Goal: Connect with others: Connect with others

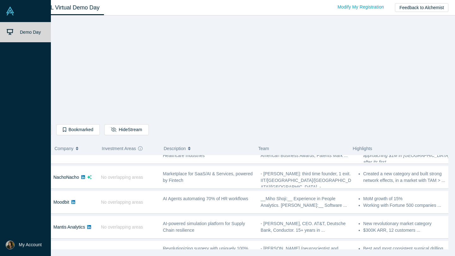
scroll to position [413, 0]
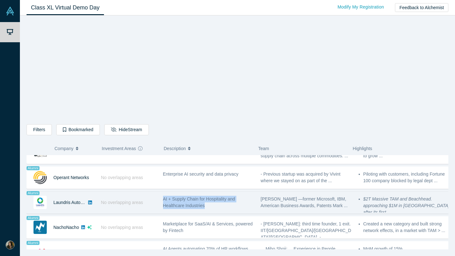
drag, startPoint x: 177, startPoint y: 201, endPoint x: 205, endPoint y: 207, distance: 28.0
click at [205, 207] on div "AI + Supply Chain for Hospitality and Healthcare Industries" at bounding box center [208, 203] width 98 height 20
copy span "AI + Supply Chain for Hospitality and Healthcare Industries"
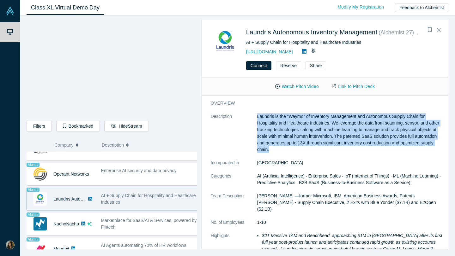
drag, startPoint x: 250, startPoint y: 114, endPoint x: 299, endPoint y: 148, distance: 59.4
click at [299, 148] on dl "Description Laundris is the “Waymo” of Inventory Management and Autonomous Supp…" at bounding box center [327, 199] width 233 height 172
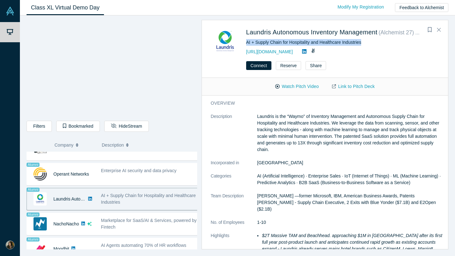
drag, startPoint x: 362, startPoint y: 43, endPoint x: 241, endPoint y: 42, distance: 121.0
click at [246, 42] on div "AI + Supply Chain for Hospitality and Healthcare Industries" at bounding box center [342, 42] width 193 height 7
copy div "AI + Supply Chain for Hospitality and Healthcare Industries"
drag, startPoint x: 294, startPoint y: 52, endPoint x: 239, endPoint y: 49, distance: 55.0
click at [239, 49] on div "Laundris Autonomous Inventory Management ( Alchemist 27 ) Alumni AI + Supply Ch…" at bounding box center [326, 41] width 231 height 29
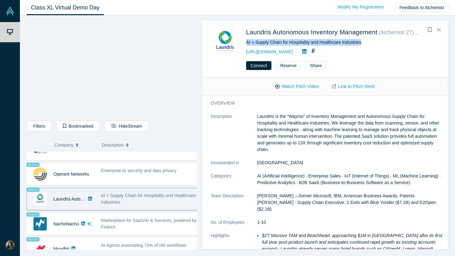
copy link "[URL][DOMAIN_NAME]"
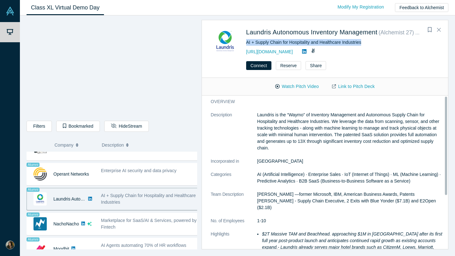
scroll to position [0, 0]
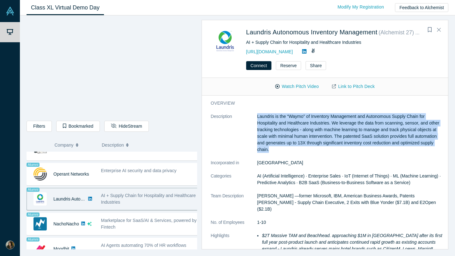
drag, startPoint x: 295, startPoint y: 150, endPoint x: 242, endPoint y: 118, distance: 62.3
click at [242, 118] on dl "Description Laundris is the “Waymo” of Inventory Management and Autonomous Supp…" at bounding box center [327, 199] width 233 height 172
copy dl "Laundris is the “Waymo” of Inventory Management and Autonomous Supply Chain for…"
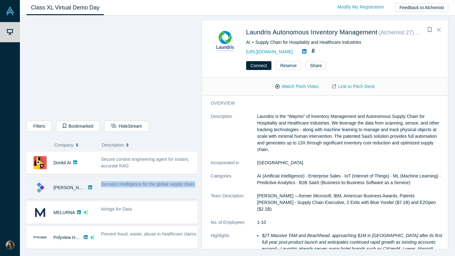
drag, startPoint x: 115, startPoint y: 190, endPoint x: 100, endPoint y: 181, distance: 17.7
click at [100, 181] on div "Decision Intelligence for the global supply chain." at bounding box center [150, 188] width 104 height 20
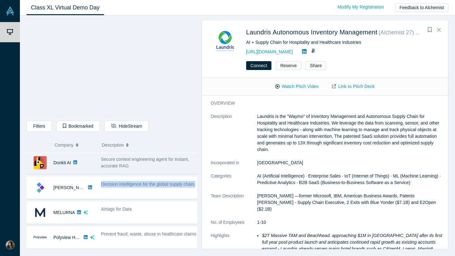
click at [98, 173] on div "Secure context engineering agent for instant, accurate RAG" at bounding box center [150, 163] width 104 height 20
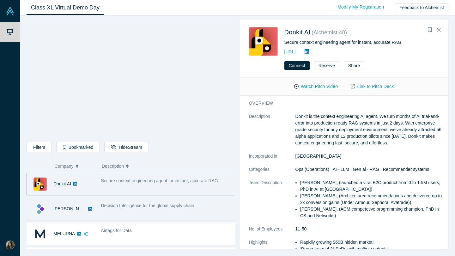
click at [165, 209] on div "Decision Intelligence for the global supply chain." at bounding box center [168, 206] width 135 height 7
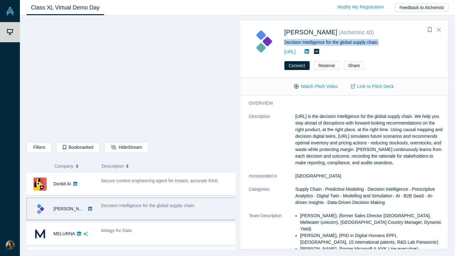
drag, startPoint x: 385, startPoint y: 45, endPoint x: 283, endPoint y: 42, distance: 101.7
click at [283, 42] on div "[PERSON_NAME] ( Alchemist 40 ) Decision Intelligence for the global supply chai…" at bounding box center [345, 41] width 193 height 29
copy div "Decision Intelligence for the global supply chain."
drag, startPoint x: 294, startPoint y: 116, endPoint x: 327, endPoint y: 172, distance: 65.1
click at [327, 172] on dl "Description [URL] is the decision Intelligence for the global supply chain. We …" at bounding box center [346, 206] width 195 height 186
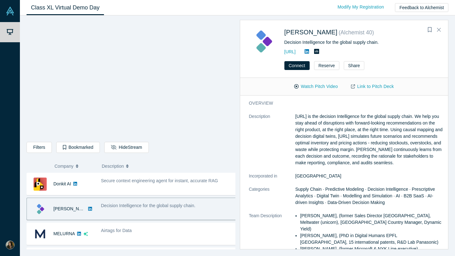
copy dl "[URL] is the decision Intelligence for the global supply chain. We help you sta…"
drag, startPoint x: 299, startPoint y: 53, endPoint x: 282, endPoint y: 53, distance: 16.4
click at [282, 53] on div "[PERSON_NAME] ( Alchemist 40 ) Decision Intelligence for the global supply chai…" at bounding box center [345, 41] width 193 height 29
copy link "[URL]"
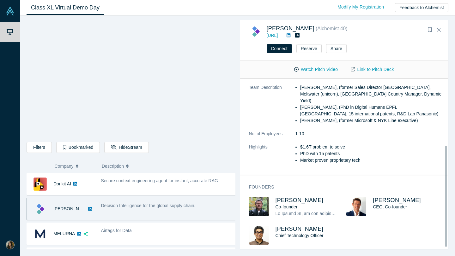
scroll to position [69, 0]
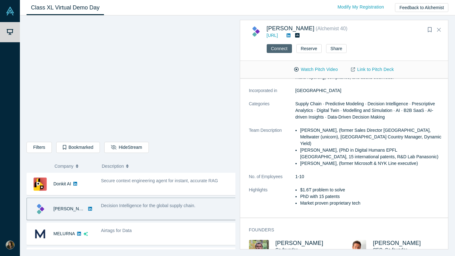
click at [271, 51] on button "Connect" at bounding box center [279, 48] width 25 height 9
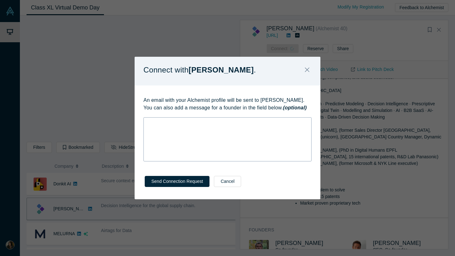
click at [218, 138] on div "rdw-wrapper" at bounding box center [227, 139] width 168 height 44
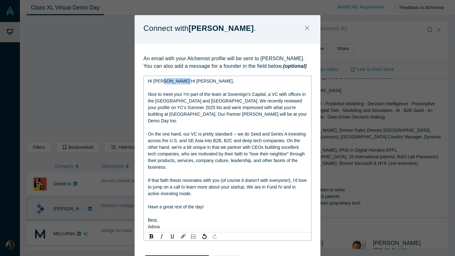
drag, startPoint x: 191, startPoint y: 81, endPoint x: 160, endPoint y: 81, distance: 31.0
click at [160, 81] on div "Hi [PERSON_NAME] Hi [PERSON_NAME]," at bounding box center [227, 81] width 159 height 7
click at [179, 90] on div "rdw-editor" at bounding box center [227, 88] width 159 height 7
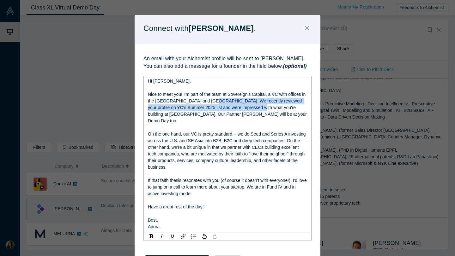
drag, startPoint x: 208, startPoint y: 101, endPoint x: 243, endPoint y: 110, distance: 35.7
click at [243, 110] on span "Nice to meet you! I'm part of the team at Sovereign's Capital, a VC with office…" at bounding box center [228, 108] width 160 height 32
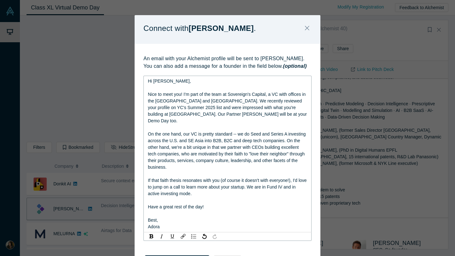
click at [181, 94] on span "Nice to meet you! I'm part of the team at Sovereign's Capital, a VC with office…" at bounding box center [228, 108] width 160 height 32
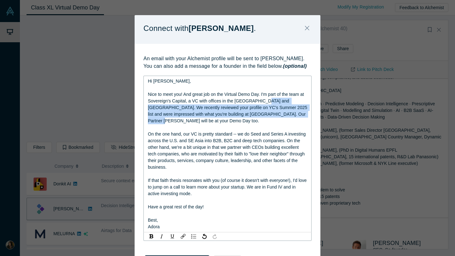
drag, startPoint x: 261, startPoint y: 101, endPoint x: 303, endPoint y: 114, distance: 43.5
click at [303, 114] on div "Nice to meet you! And great job on the Virtual Demo Day. I'm part of the team a…" at bounding box center [227, 107] width 159 height 33
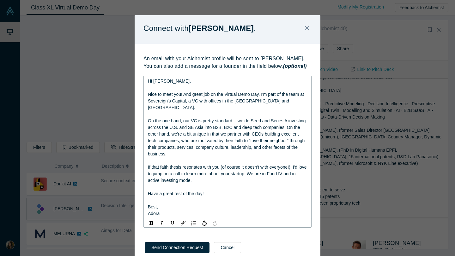
click at [256, 94] on span "Nice to meet you! And great job on the Virtual Demo Day. I'm part of the team a…" at bounding box center [226, 101] width 157 height 18
click at [270, 98] on div "Nice to meet you! And great job on the Virtual Demo Day. I'm part of the team a…" at bounding box center [227, 101] width 159 height 20
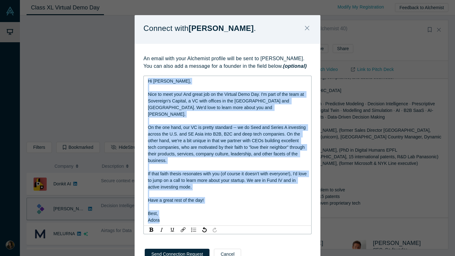
drag, startPoint x: 170, startPoint y: 216, endPoint x: 144, endPoint y: 80, distance: 138.6
click at [144, 80] on div "Hi [PERSON_NAME], Nice to meet you! And great job on the Virtual Demo Day. I'm …" at bounding box center [227, 151] width 168 height 150
copy div "Hi [PERSON_NAME], Nice to meet you! And great job on the Virtual Demo Day. I'm …"
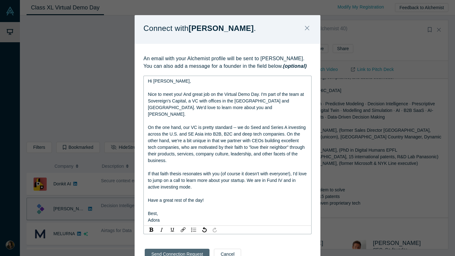
click at [177, 249] on button "Send Connection Request" at bounding box center [177, 254] width 65 height 11
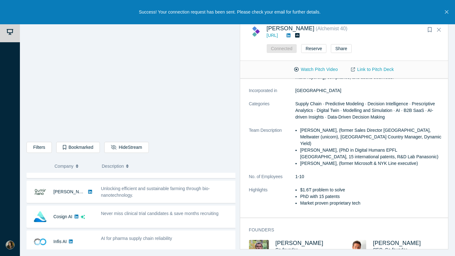
scroll to position [422, 0]
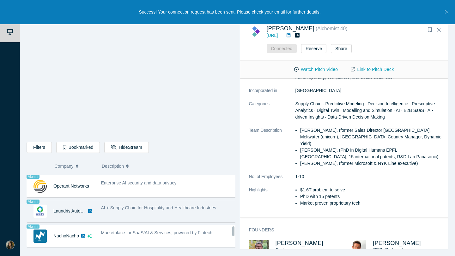
click at [121, 214] on div "AI + Supply Chain for Hospitality and Healthcare Industries" at bounding box center [169, 211] width 142 height 20
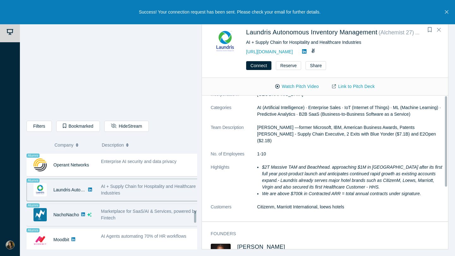
scroll to position [0, 0]
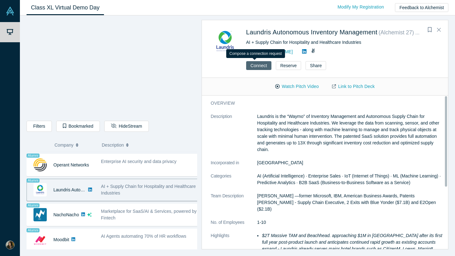
click at [246, 61] on button "Connect" at bounding box center [258, 65] width 25 height 9
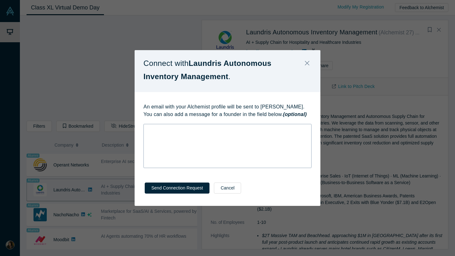
click at [227, 155] on div "rdw-wrapper" at bounding box center [227, 146] width 168 height 44
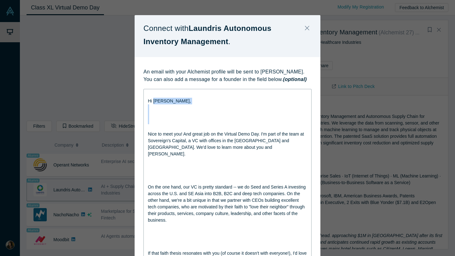
drag, startPoint x: 170, startPoint y: 126, endPoint x: 151, endPoint y: 100, distance: 32.4
click at [151, 100] on div "Hi [PERSON_NAME], Nice to meet you! And great job on the Virtual Demo Day. I'm …" at bounding box center [227, 220] width 159 height 259
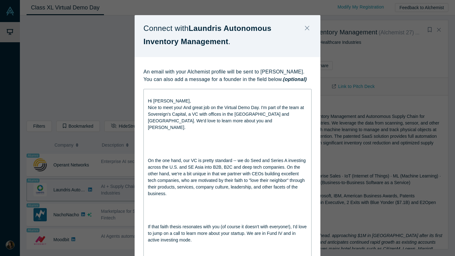
click at [151, 138] on div "rdw-editor" at bounding box center [227, 141] width 159 height 7
click at [153, 138] on div "rdw-editor" at bounding box center [227, 141] width 159 height 7
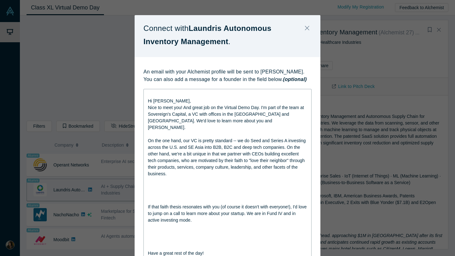
click at [147, 91] on div "Hi [PERSON_NAME], [GEOGRAPHIC_DATA] to meet you! And great job on the Virtual D…" at bounding box center [227, 197] width 168 height 217
click at [144, 97] on div "Hi [PERSON_NAME], [GEOGRAPHIC_DATA] to meet you! And great job on the Virtual D…" at bounding box center [227, 197] width 168 height 217
click at [148, 102] on span "Hi [PERSON_NAME]," at bounding box center [169, 101] width 43 height 5
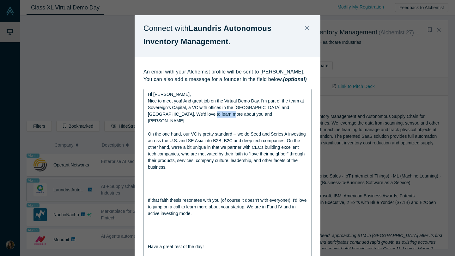
drag, startPoint x: 207, startPoint y: 116, endPoint x: 187, endPoint y: 114, distance: 19.7
click at [187, 114] on span "Nice to meet you! And great job on the Virtual Demo Day. I'm part of the team a…" at bounding box center [226, 111] width 157 height 25
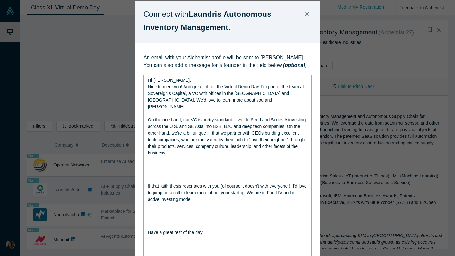
scroll to position [15, 0]
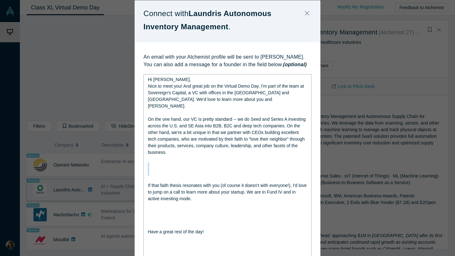
drag, startPoint x: 159, startPoint y: 156, endPoint x: 162, endPoint y: 174, distance: 18.0
click at [162, 174] on div "Hi [PERSON_NAME], [GEOGRAPHIC_DATA] to meet you! And great job on the Virtual D…" at bounding box center [227, 179] width 159 height 206
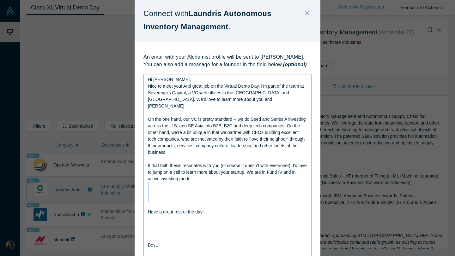
drag, startPoint x: 163, startPoint y: 179, endPoint x: 160, endPoint y: 199, distance: 20.7
click at [160, 199] on div "Hi [PERSON_NAME], [GEOGRAPHIC_DATA] to meet you! And great job on the Virtual D…" at bounding box center [227, 169] width 159 height 186
drag, startPoint x: 165, startPoint y: 198, endPoint x: 163, endPoint y: 210, distance: 12.0
click at [163, 210] on div "Hi [PERSON_NAME], [GEOGRAPHIC_DATA] to meet you! And great job on the Virtual D…" at bounding box center [227, 159] width 159 height 166
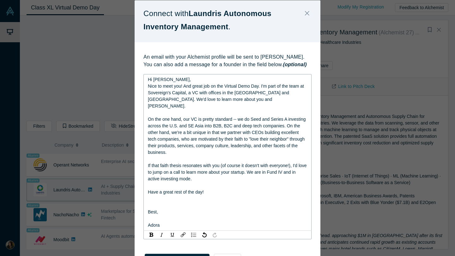
click at [164, 202] on div "rdw-editor" at bounding box center [227, 205] width 159 height 7
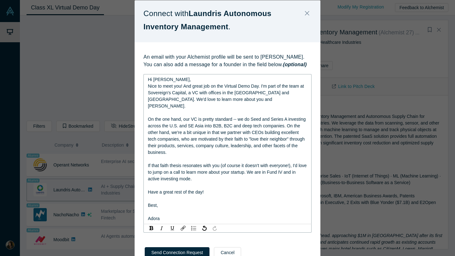
click at [162, 202] on div "Best," at bounding box center [227, 205] width 159 height 7
click at [182, 121] on span "On the one hand, our VC is pretty standard -- we do Seed and Series A investing…" at bounding box center [227, 136] width 159 height 38
click at [153, 203] on span "Best," at bounding box center [153, 205] width 10 height 5
click at [155, 209] on div "rdw-editor" at bounding box center [227, 212] width 159 height 7
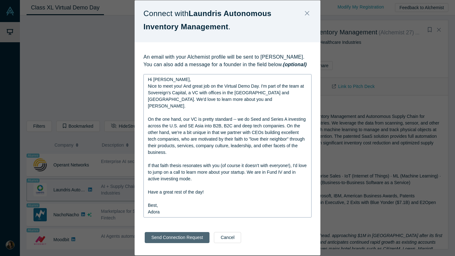
click at [157, 237] on div "Send Connection Request Cancel" at bounding box center [228, 240] width 186 height 31
click at [182, 234] on button "Send Connection Request" at bounding box center [177, 237] width 65 height 11
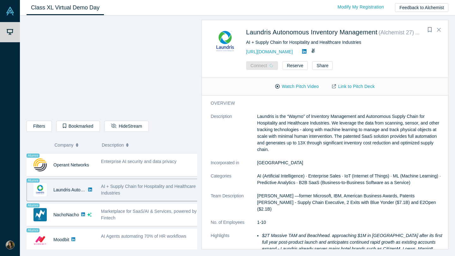
scroll to position [0, 0]
